Goal: Task Accomplishment & Management: Manage account settings

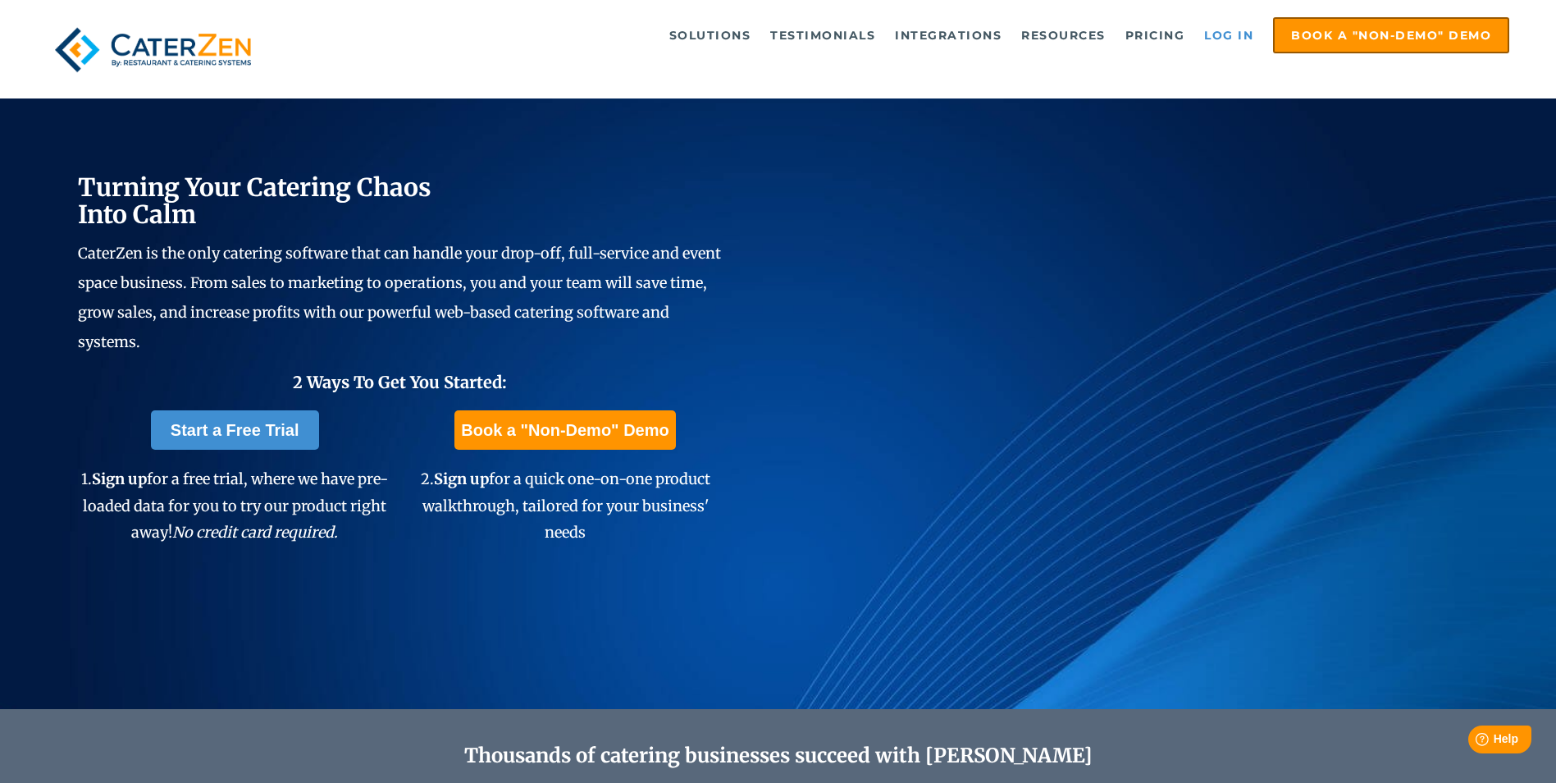
click at [1239, 30] on link "Log in" at bounding box center [1229, 35] width 66 height 33
click at [1226, 43] on link "Log in" at bounding box center [1229, 35] width 66 height 33
click at [1230, 42] on link "Log in" at bounding box center [1229, 35] width 66 height 33
